Goal: Transaction & Acquisition: Purchase product/service

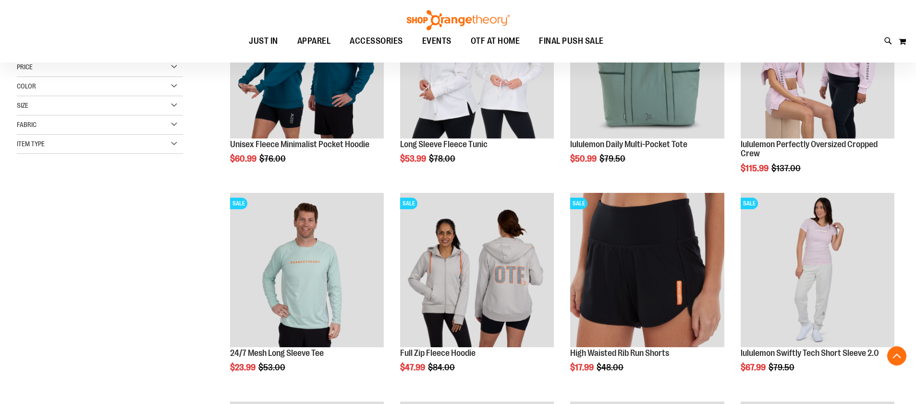
scroll to position [212, 0]
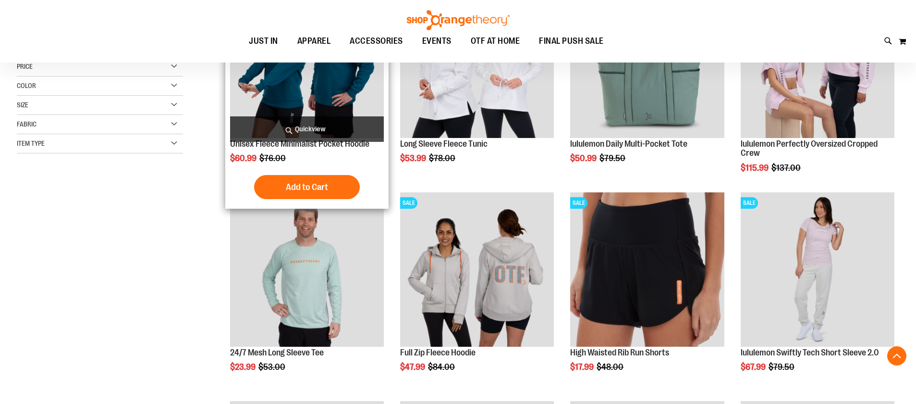
type input "**********"
click at [306, 126] on span "Quickview" at bounding box center [307, 128] width 154 height 25
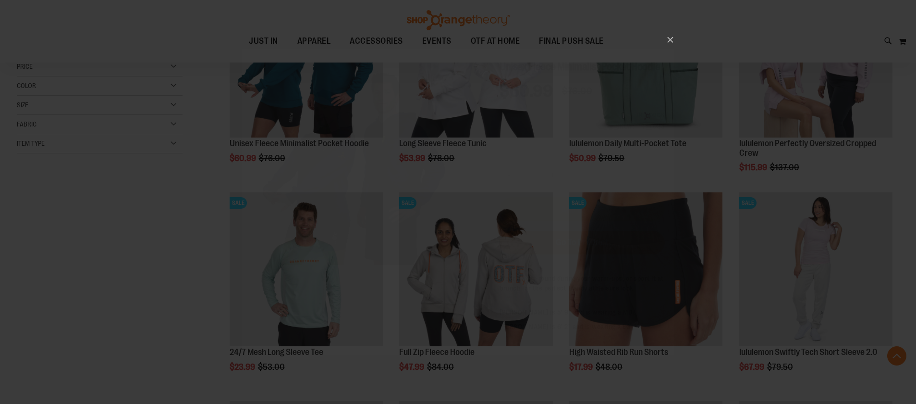
scroll to position [0, 0]
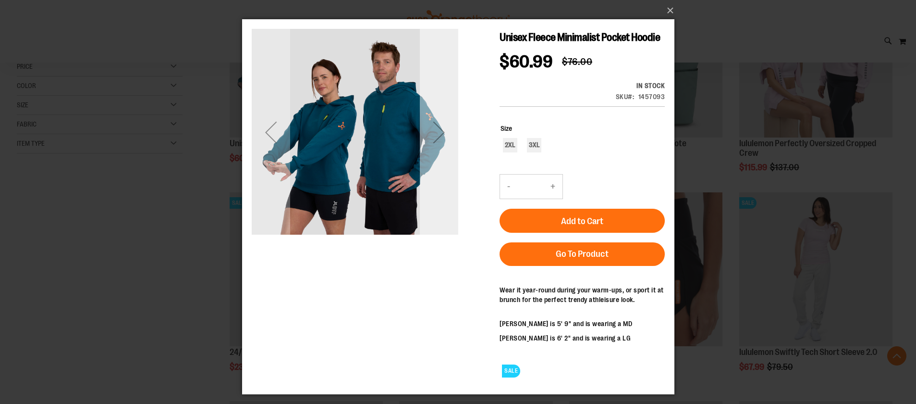
click at [443, 133] on div "Next" at bounding box center [439, 132] width 38 height 38
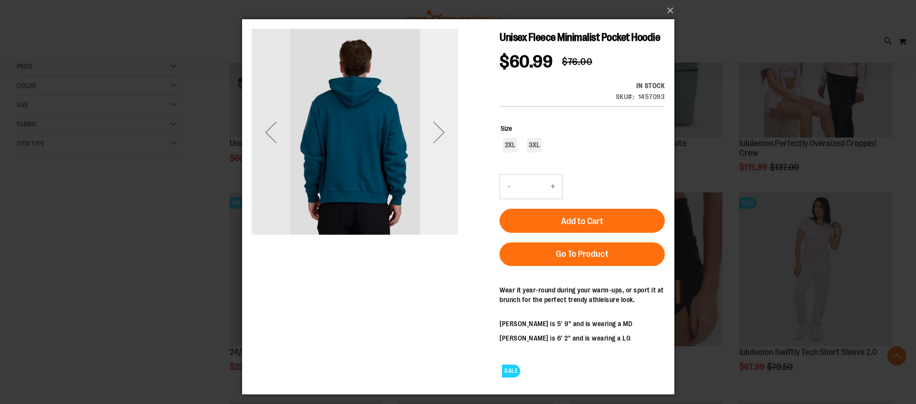
click at [443, 133] on div "Next" at bounding box center [439, 132] width 38 height 38
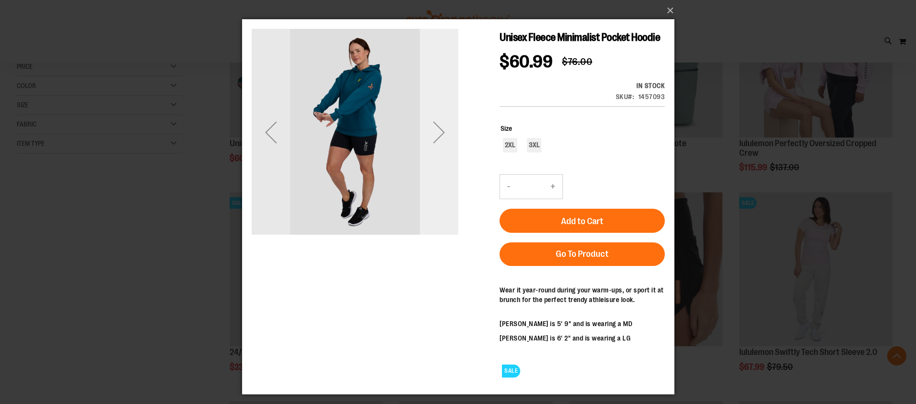
click at [443, 134] on div "Next" at bounding box center [439, 132] width 38 height 38
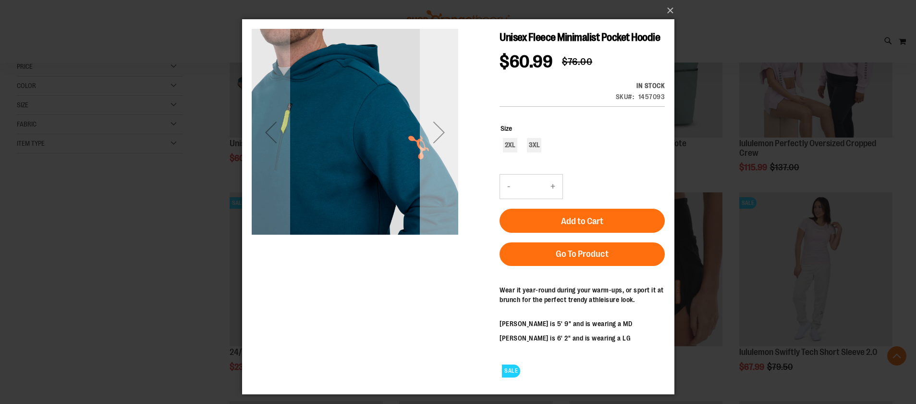
click at [442, 137] on div "Next" at bounding box center [439, 132] width 38 height 38
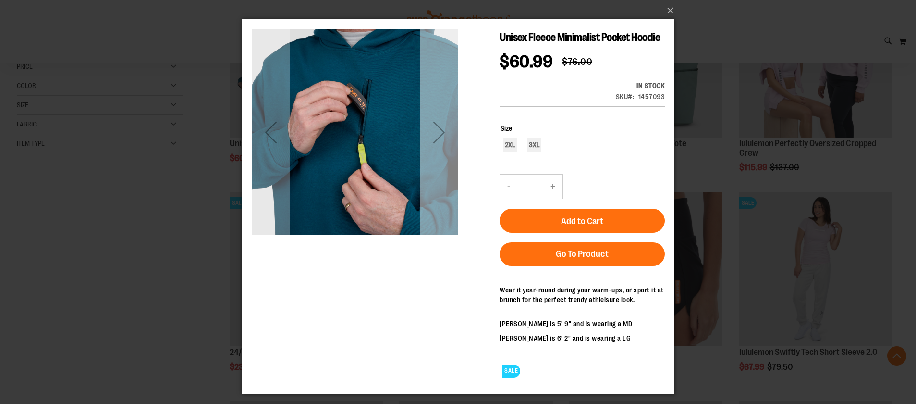
click at [442, 137] on div "Next" at bounding box center [439, 132] width 38 height 38
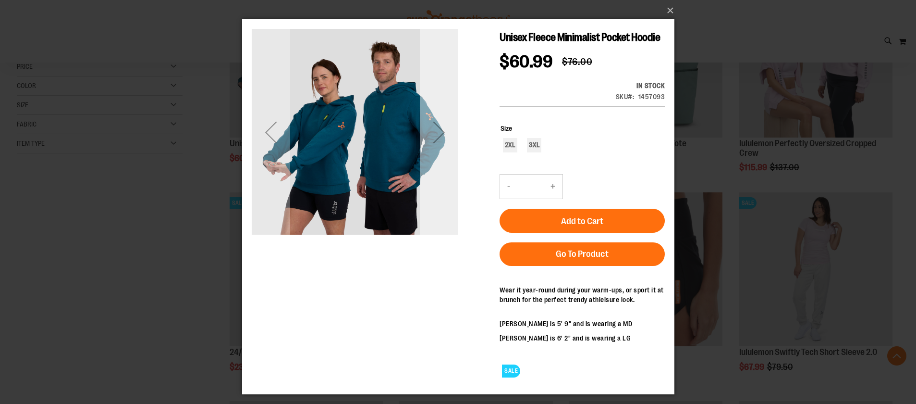
click at [442, 137] on div "Next" at bounding box center [439, 132] width 38 height 38
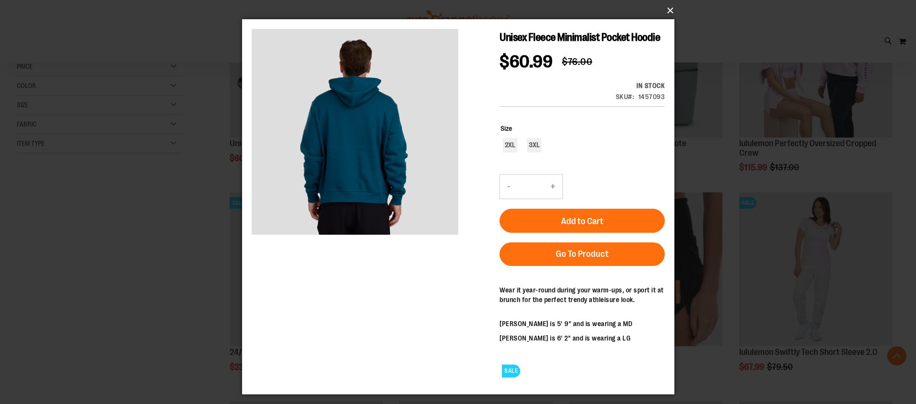
click at [672, 11] on button "×" at bounding box center [461, 10] width 433 height 21
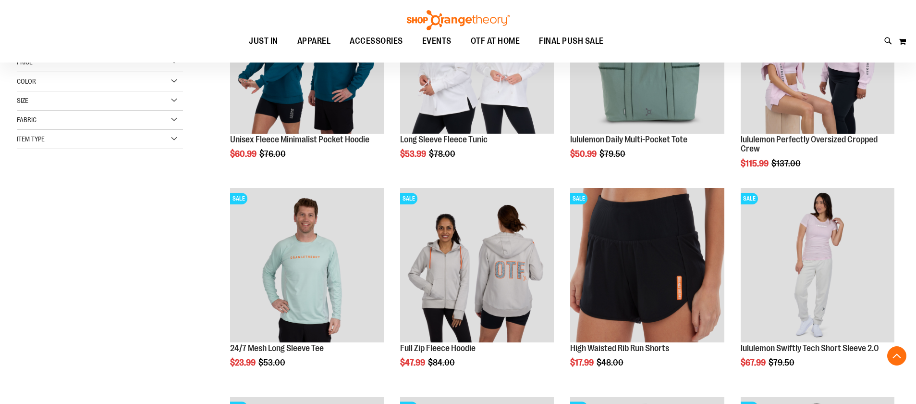
scroll to position [217, 0]
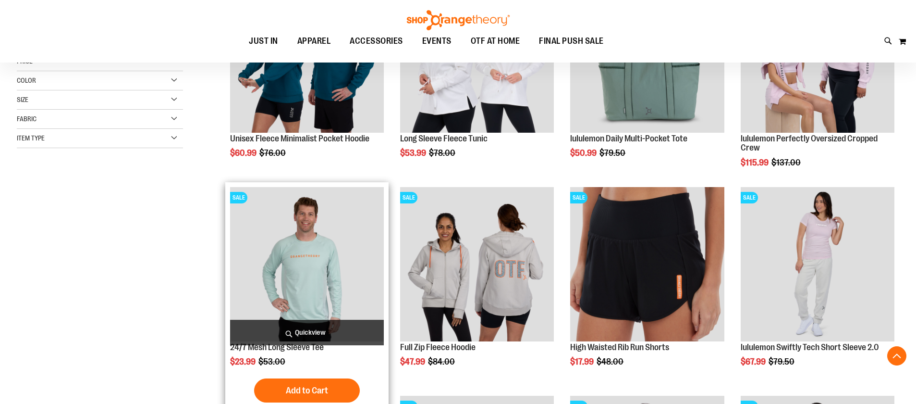
click at [311, 331] on span "Quickview" at bounding box center [307, 332] width 154 height 25
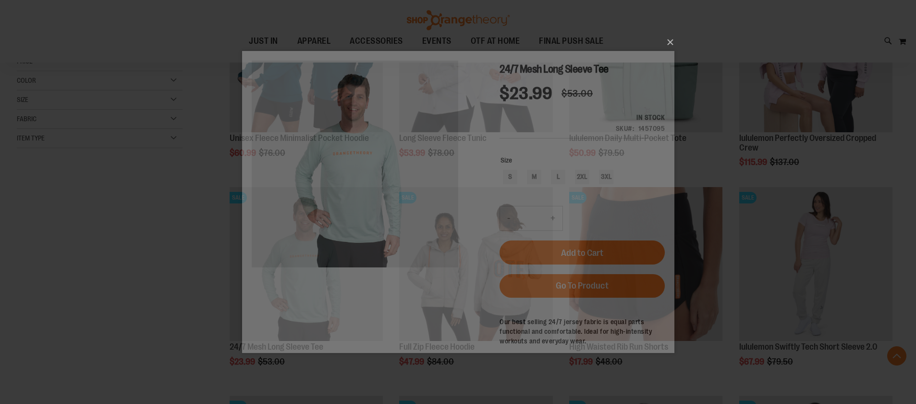
scroll to position [0, 0]
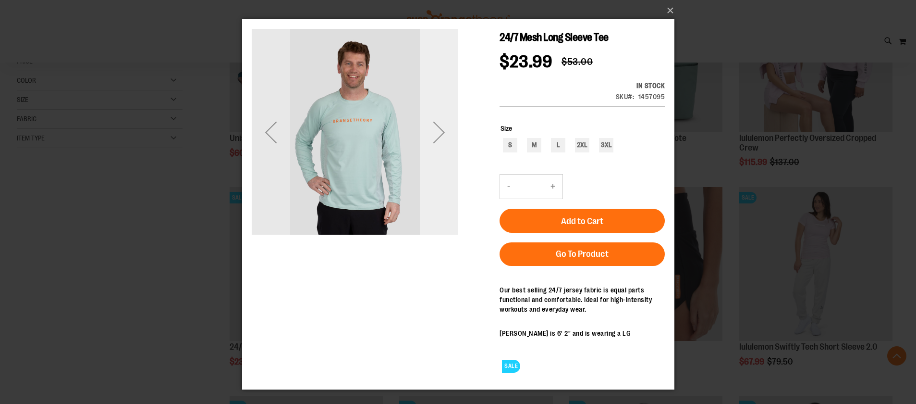
click at [444, 129] on div "Next" at bounding box center [439, 132] width 38 height 38
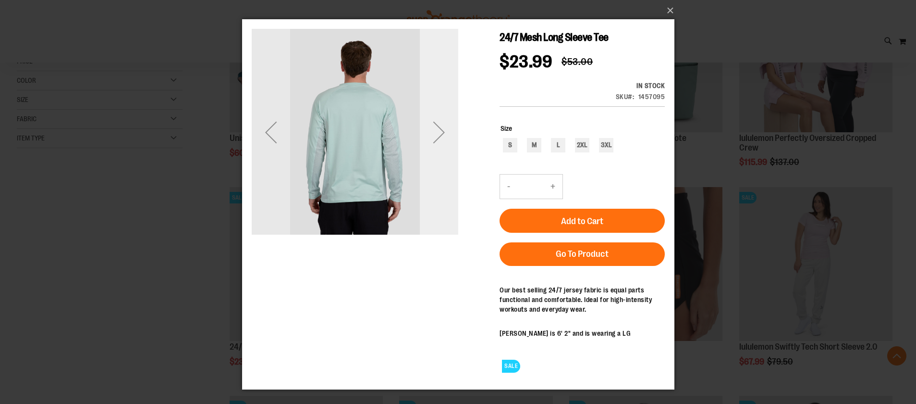
click at [444, 129] on div "Next" at bounding box center [439, 132] width 38 height 38
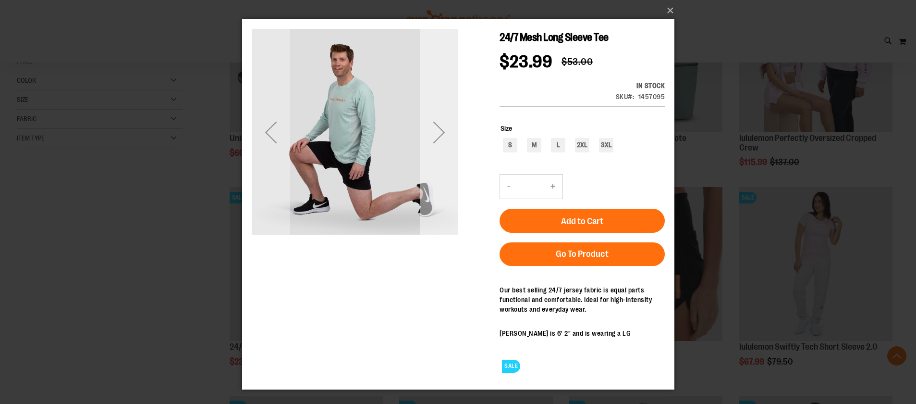
click at [444, 129] on div "Next" at bounding box center [439, 132] width 38 height 38
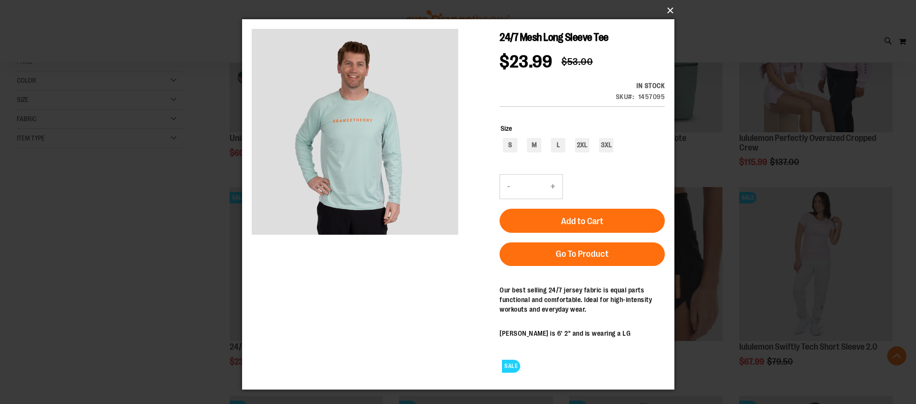
click at [668, 12] on button "×" at bounding box center [461, 10] width 433 height 21
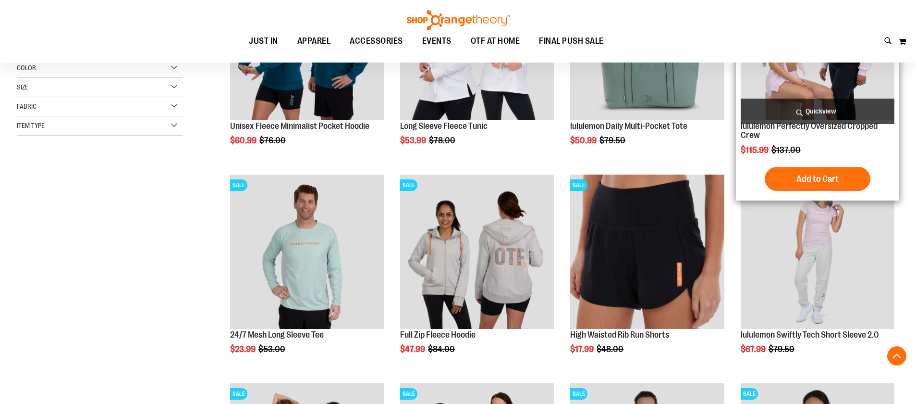
scroll to position [230, 0]
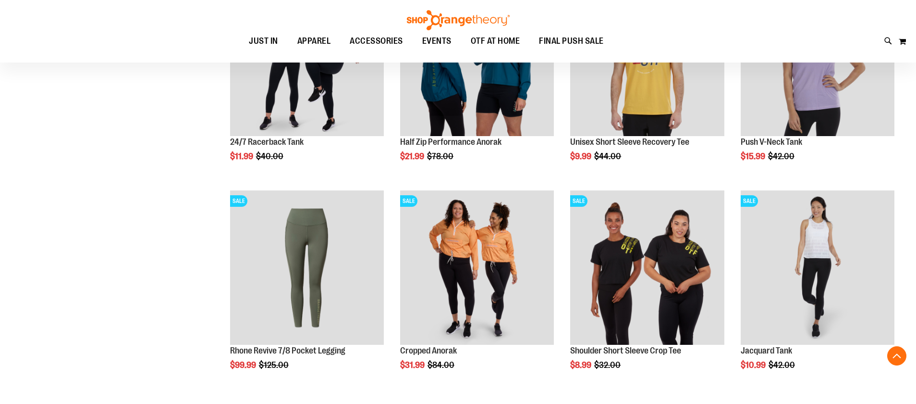
scroll to position [630, 0]
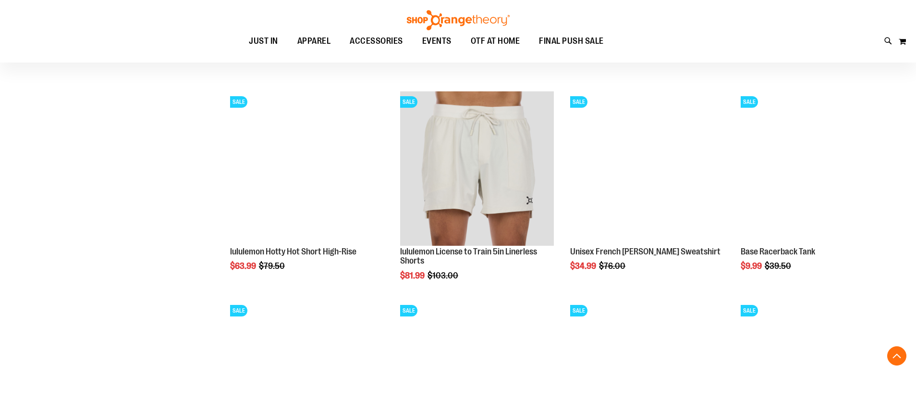
scroll to position [953, 0]
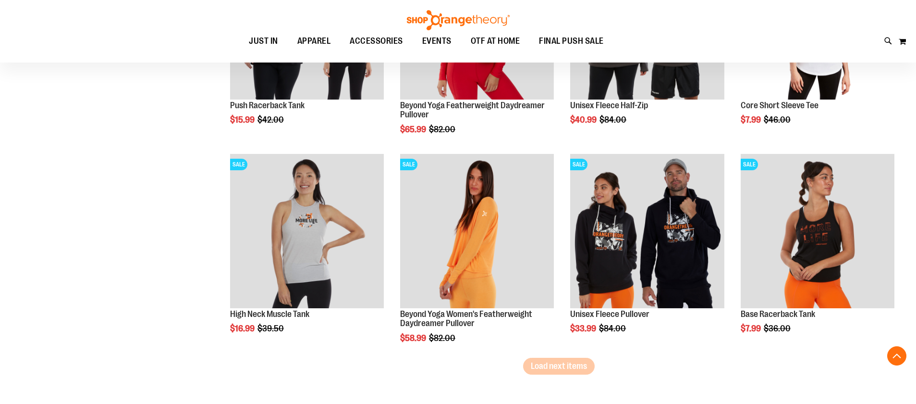
scroll to position [1718, 0]
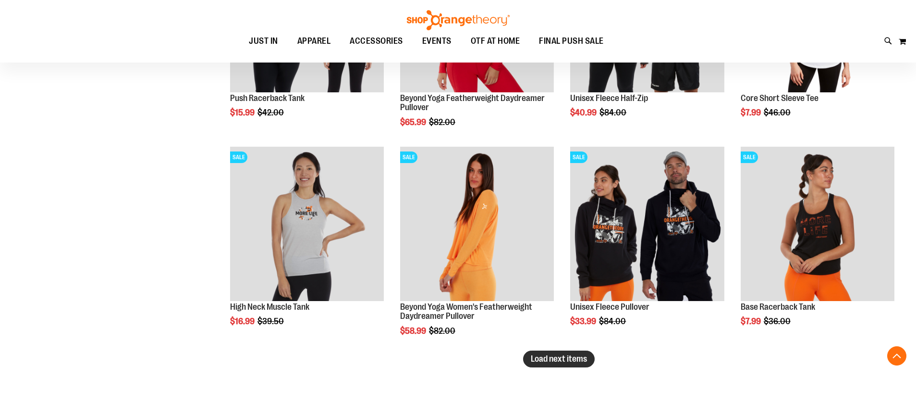
click at [545, 357] on span "Load next items" at bounding box center [559, 359] width 56 height 10
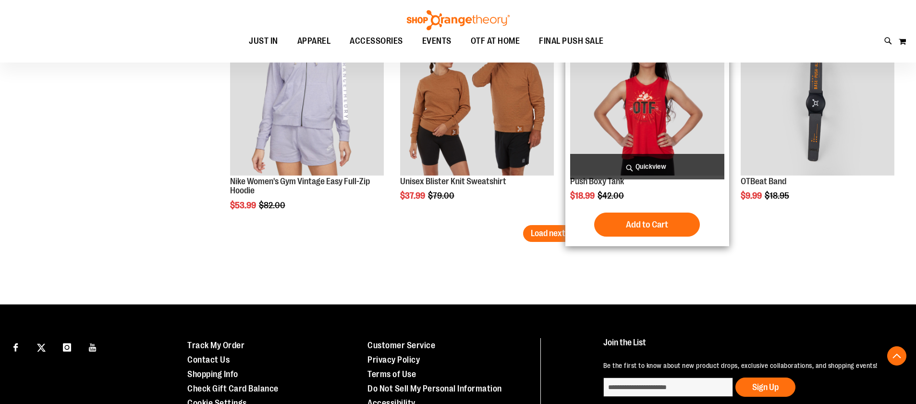
scroll to position [2466, 0]
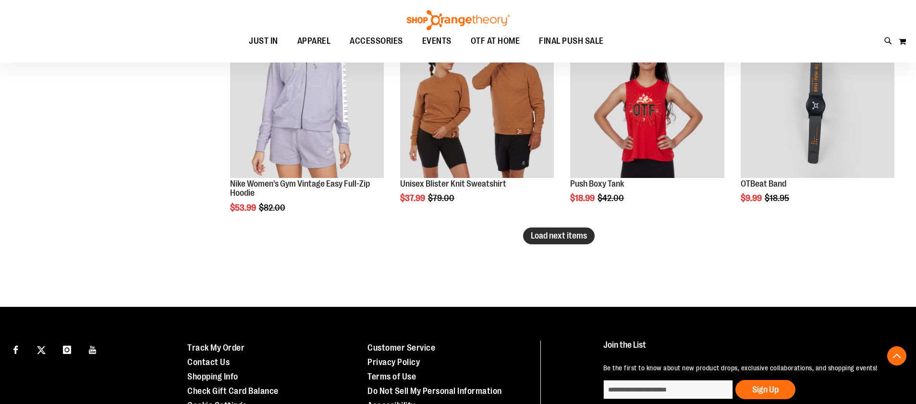
click at [582, 235] on span "Load next items" at bounding box center [559, 236] width 56 height 10
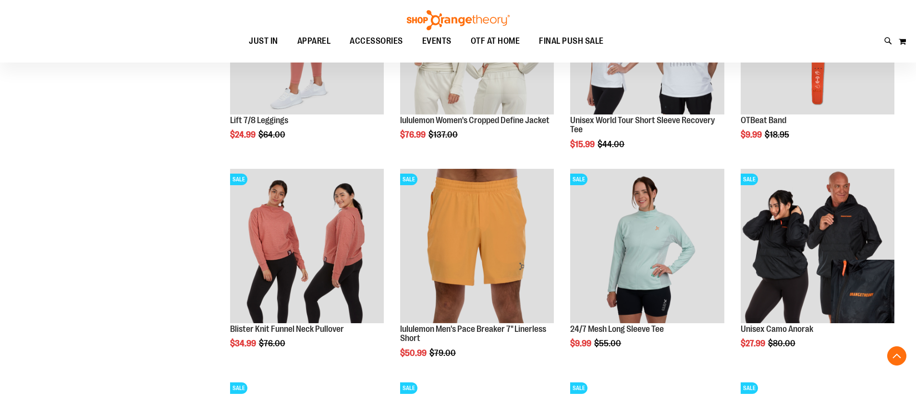
scroll to position [2817, 0]
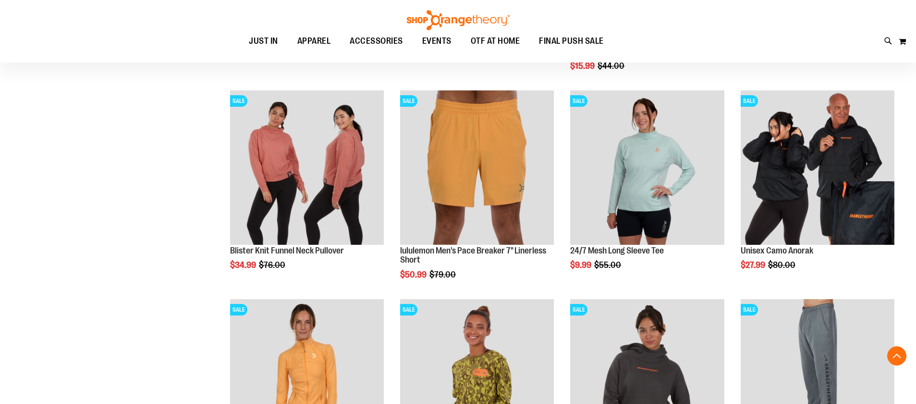
click at [892, 40] on div "Toggle Nav Search Popular Suggestions Advanced Search" at bounding box center [458, 31] width 916 height 62
click at [889, 40] on icon at bounding box center [889, 41] width 8 height 11
click at [287, 11] on div "Search Popular Suggestions Advanced Search # Type at least 3 character to searc…" at bounding box center [458, 202] width 916 height 404
click at [905, 15] on link at bounding box center [904, 15] width 15 height 21
click at [771, 60] on div "Toggle Nav Search Popular Suggestions Advanced Search" at bounding box center [458, 31] width 916 height 62
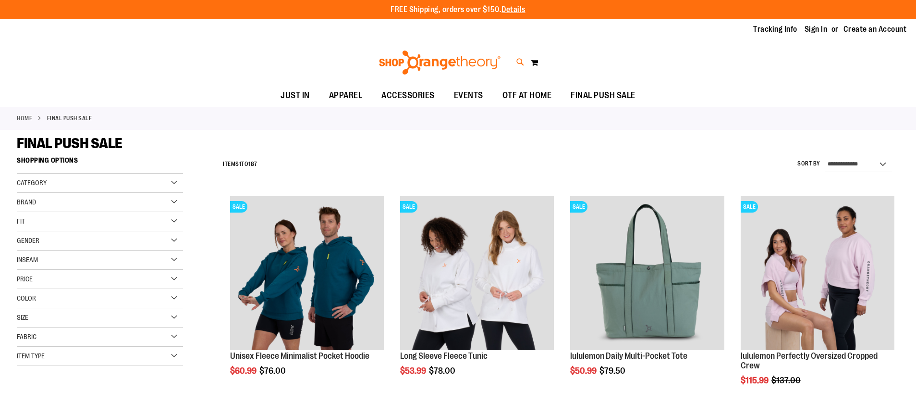
type input "**********"
click at [519, 62] on icon at bounding box center [521, 62] width 8 height 11
type input "********"
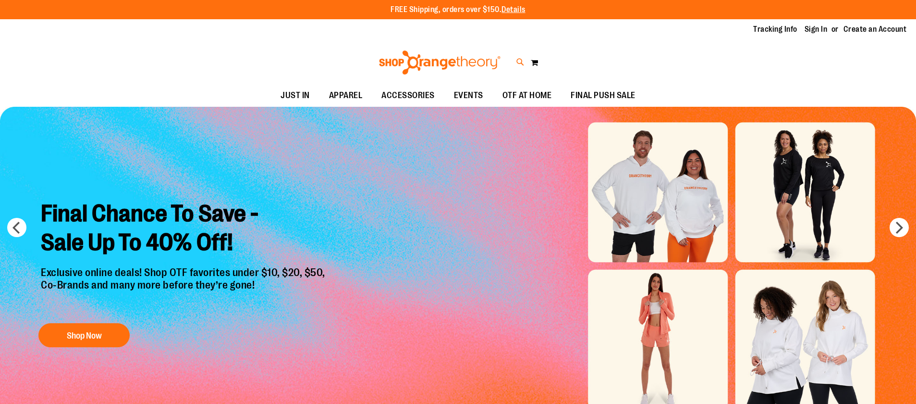
type input "**********"
click at [520, 63] on icon at bounding box center [521, 62] width 8 height 11
type input "*********"
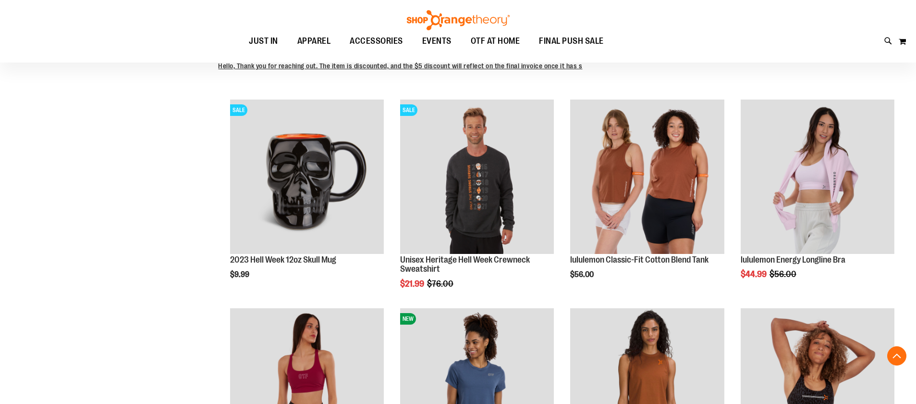
scroll to position [282, 0]
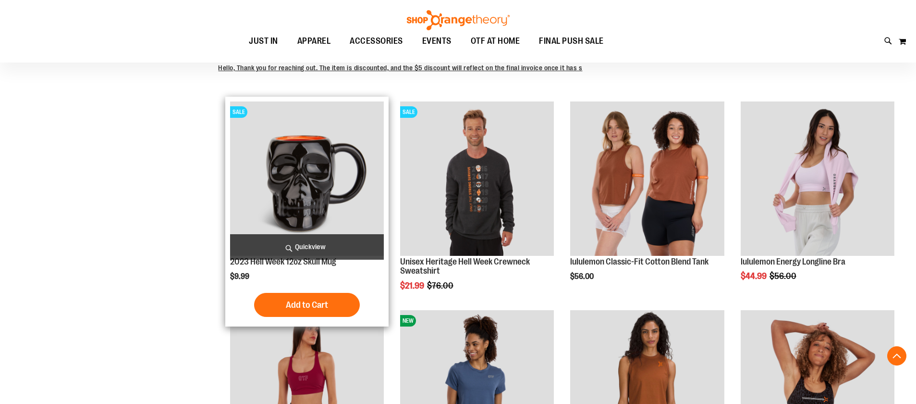
type input "**********"
click at [297, 251] on span "Quickview" at bounding box center [307, 246] width 154 height 25
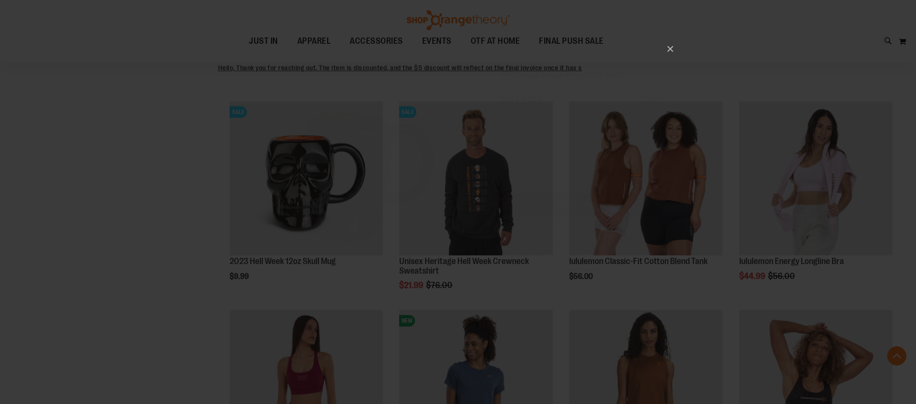
scroll to position [0, 0]
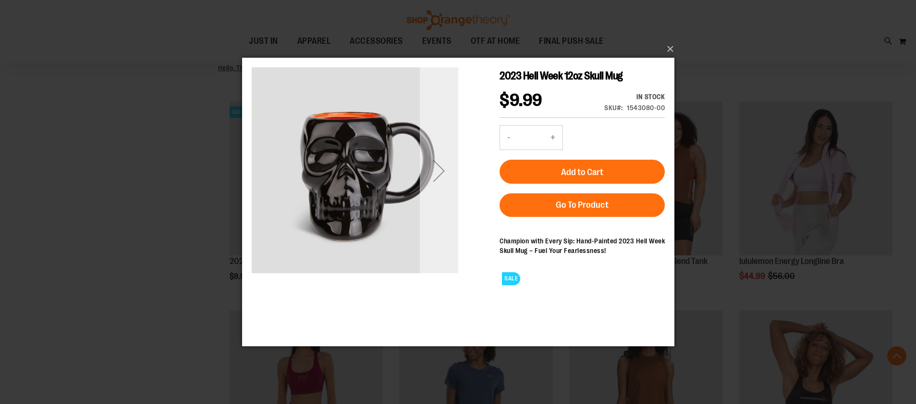
click at [444, 172] on div "Next" at bounding box center [439, 170] width 38 height 38
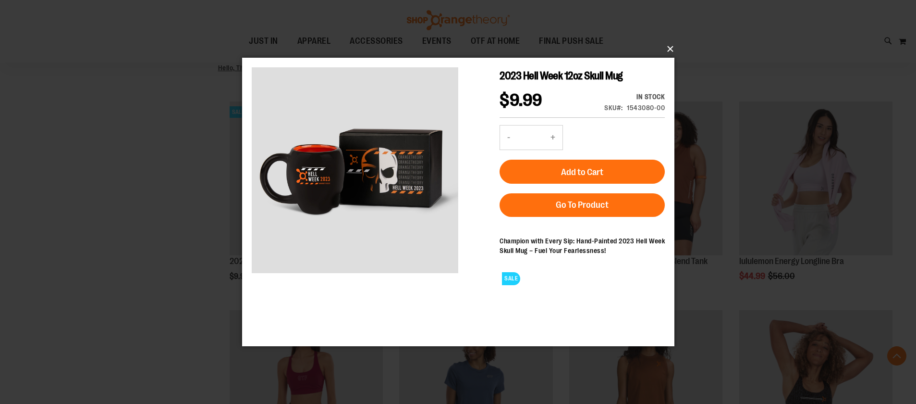
drag, startPoint x: 669, startPoint y: 50, endPoint x: 667, endPoint y: 66, distance: 16.5
click at [669, 50] on button "×" at bounding box center [461, 48] width 433 height 21
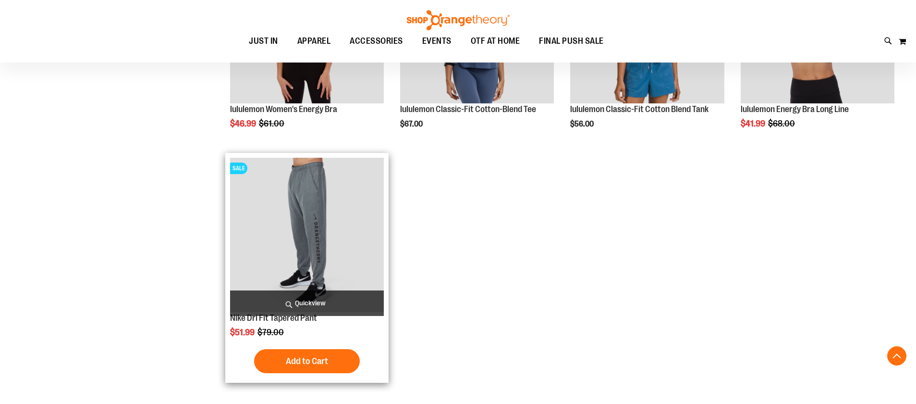
scroll to position [655, 0]
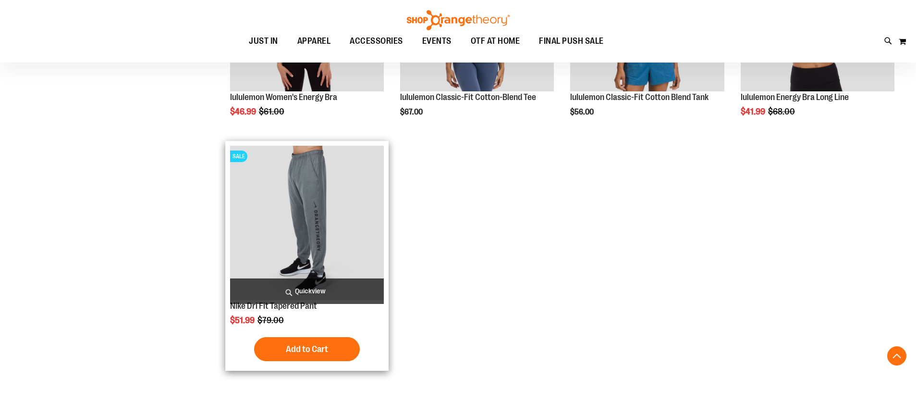
click at [305, 294] on span "Quickview" at bounding box center [307, 290] width 154 height 25
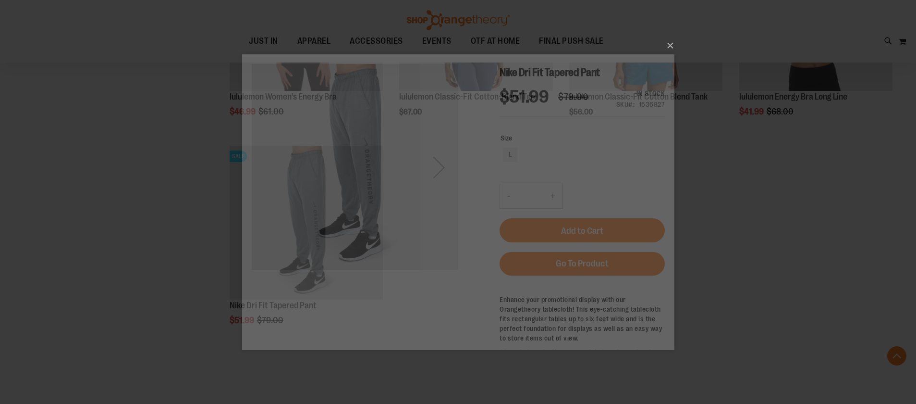
scroll to position [0, 0]
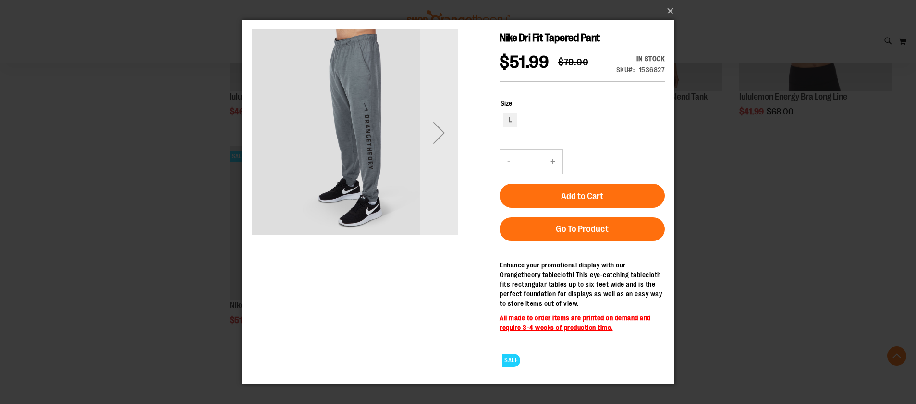
click at [437, 137] on div "Next" at bounding box center [439, 132] width 38 height 38
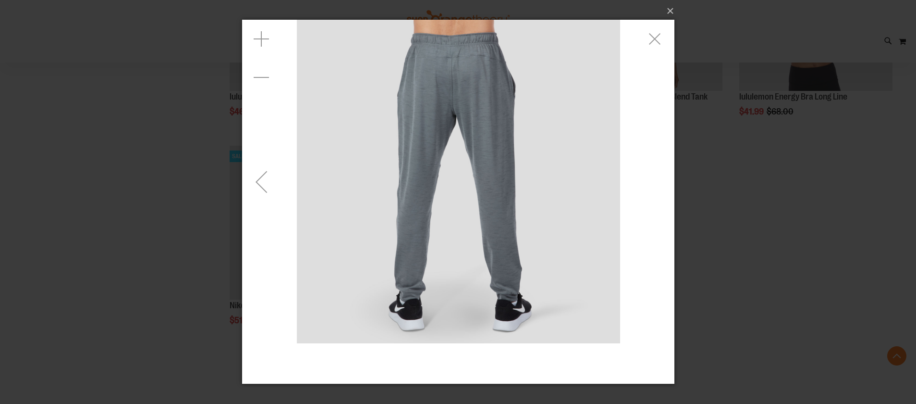
click at [437, 138] on img "carousel" at bounding box center [458, 181] width 323 height 323
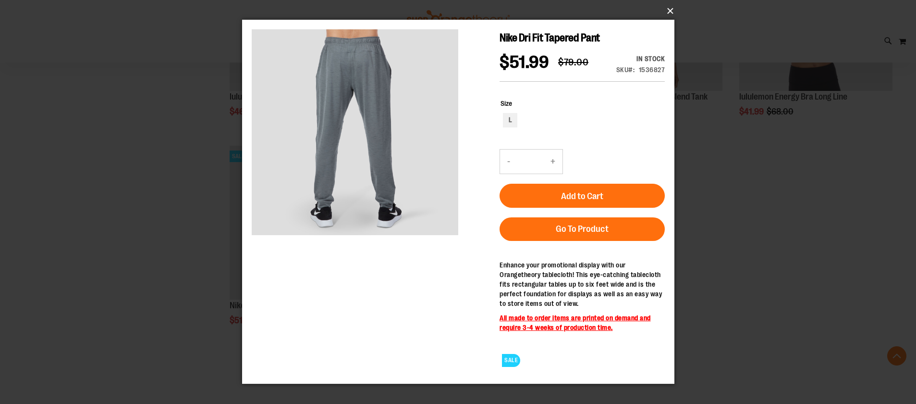
click at [671, 12] on button "×" at bounding box center [461, 10] width 433 height 21
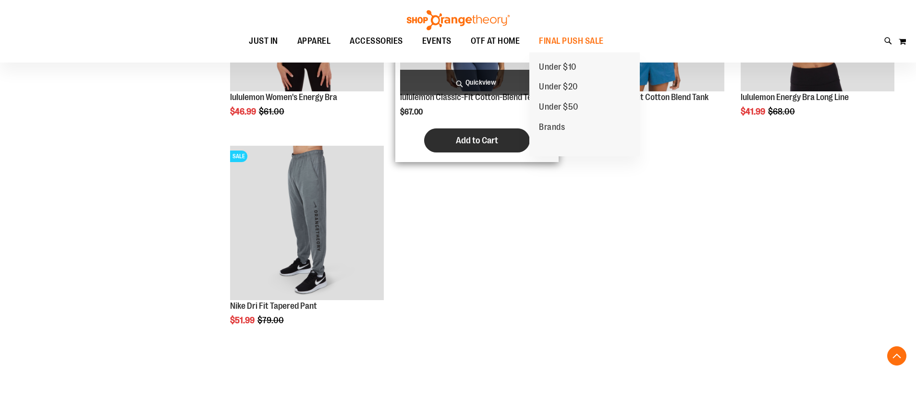
scroll to position [658, 0]
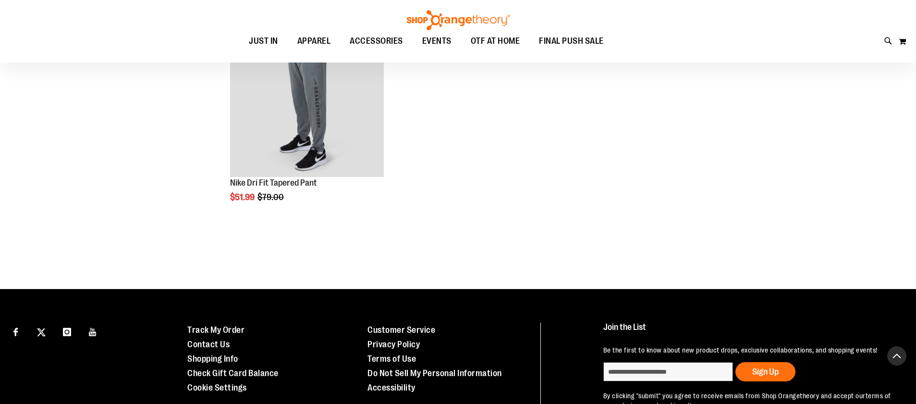
click at [896, 355] on button "Back To Top" at bounding box center [897, 355] width 19 height 19
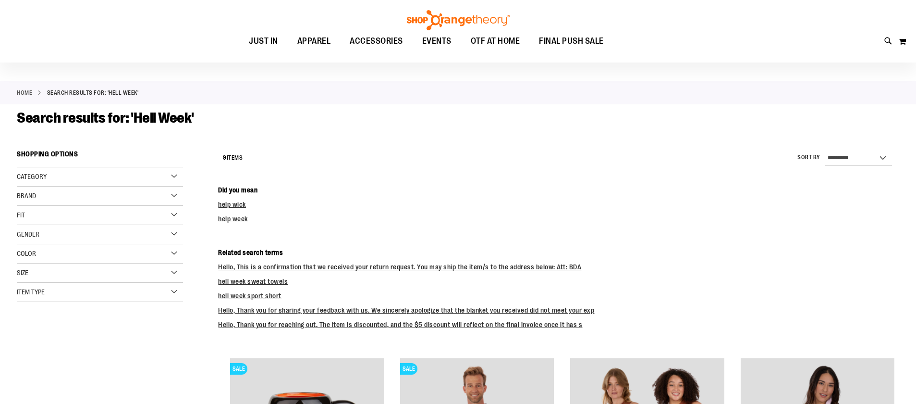
scroll to position [0, 0]
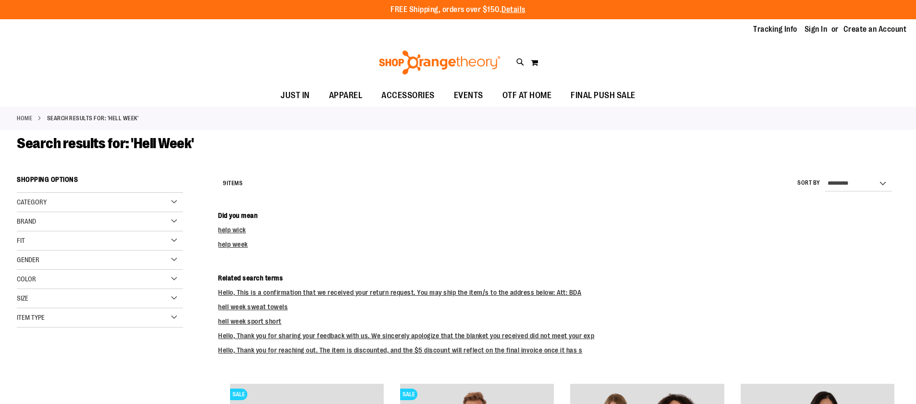
click at [393, 61] on img at bounding box center [440, 62] width 124 height 24
